Goal: Task Accomplishment & Management: Manage account settings

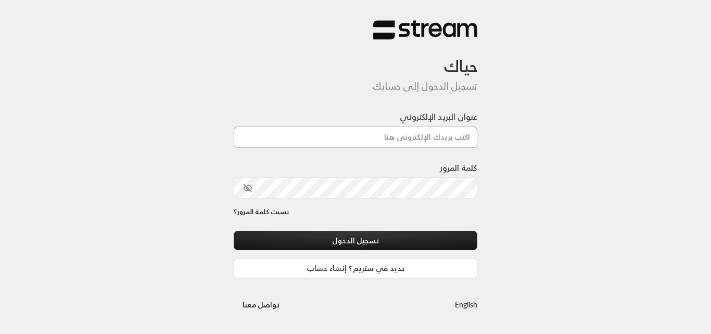
type input "[DOMAIN_NAME][EMAIL_ADDRESS][DOMAIN_NAME]"
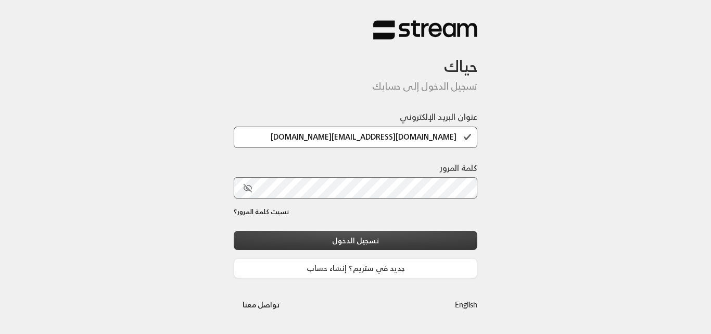
click at [404, 242] on button "تسجيل الدخول" at bounding box center [356, 240] width 244 height 19
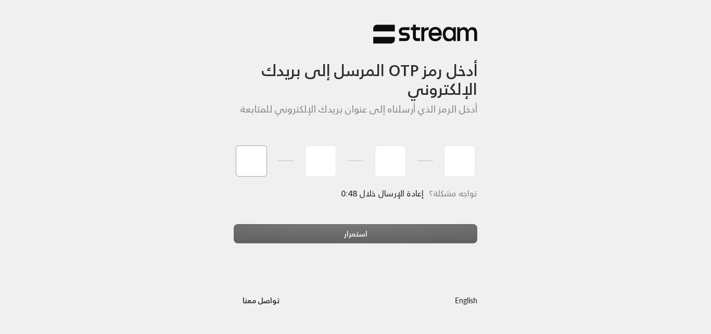
type input "1"
type input "8"
type input "1"
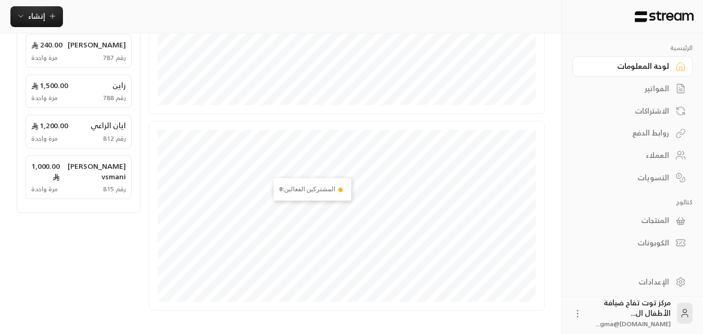
scroll to position [275, 0]
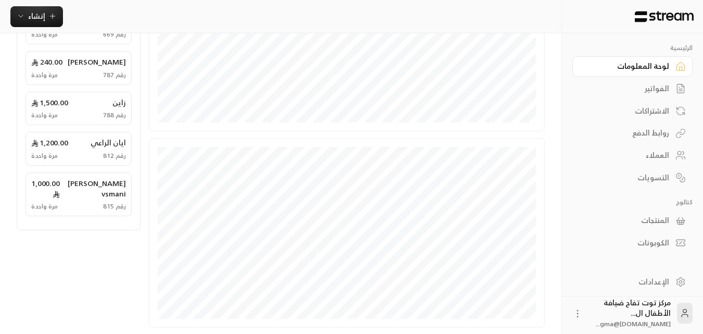
click at [653, 86] on div "الفواتير" at bounding box center [627, 88] width 84 height 10
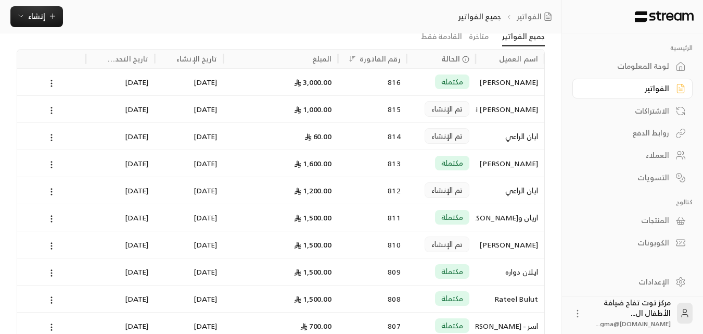
scroll to position [52, 0]
click at [452, 133] on span "تم الإنشاء" at bounding box center [446, 135] width 31 height 10
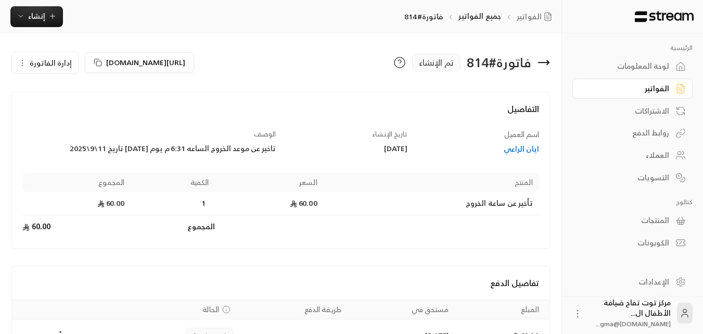
click at [549, 62] on icon at bounding box center [548, 62] width 2 height 4
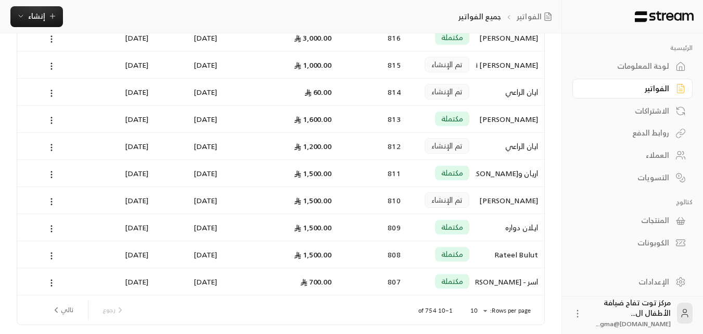
scroll to position [104, 0]
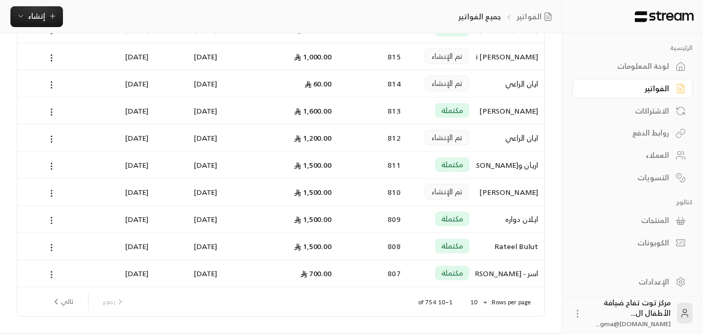
click at [502, 243] on div "Rateel Bulut" at bounding box center [510, 246] width 56 height 27
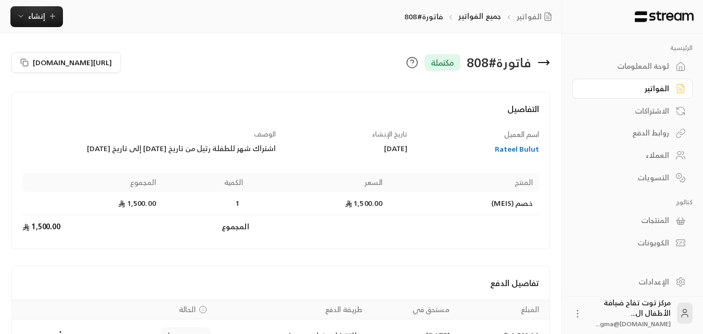
click at [549, 61] on icon at bounding box center [544, 62] width 12 height 12
